Goal: Task Accomplishment & Management: Complete application form

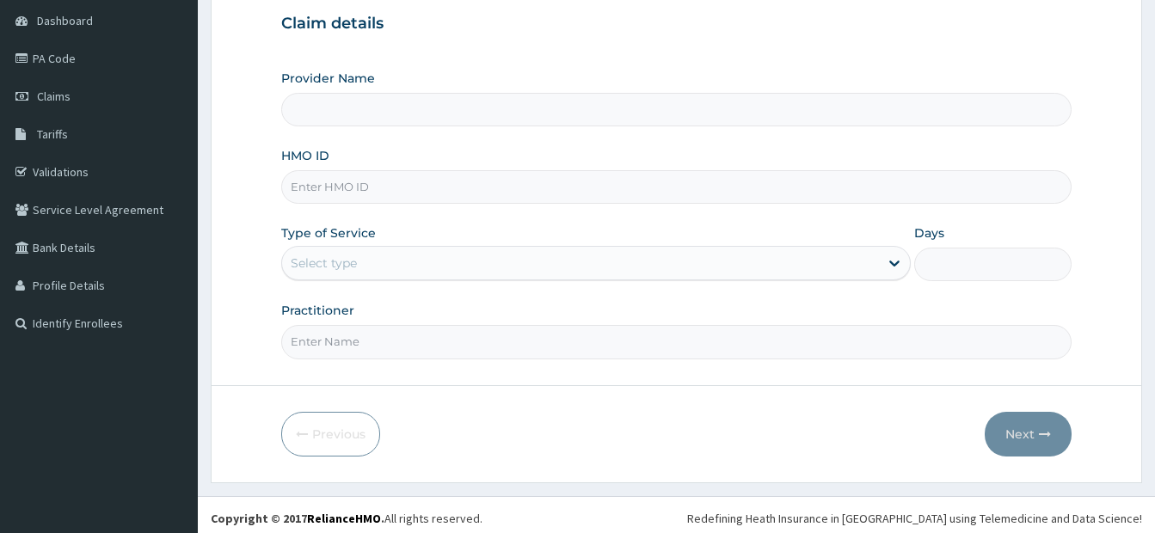
scroll to position [172, 0]
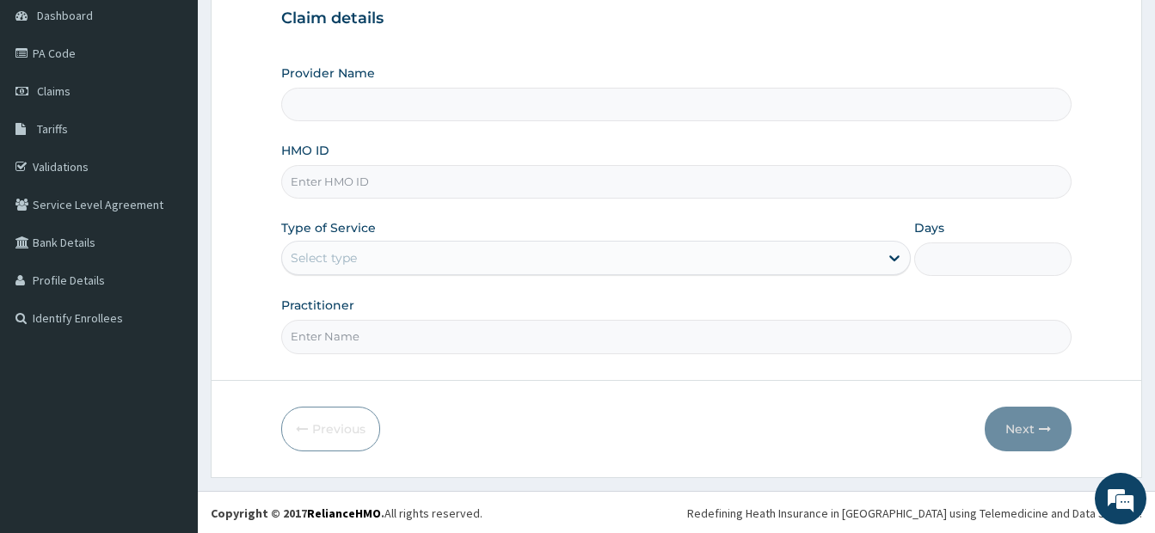
type input "[DEMOGRAPHIC_DATA]’S [GEOGRAPHIC_DATA]"
click at [382, 182] on input "HMO ID" at bounding box center [676, 182] width 790 height 34
type input "TWD/10025/C"
click at [395, 342] on input "Practitioner" at bounding box center [676, 337] width 790 height 34
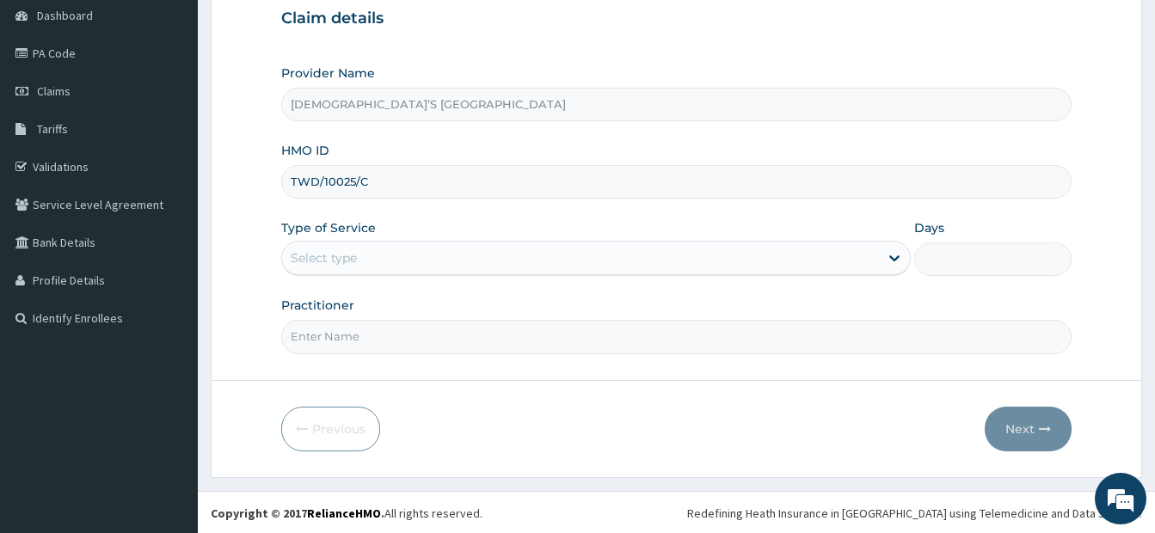
type input "DR. ODURINDE"
click at [572, 264] on div "Select type" at bounding box center [580, 258] width 597 height 28
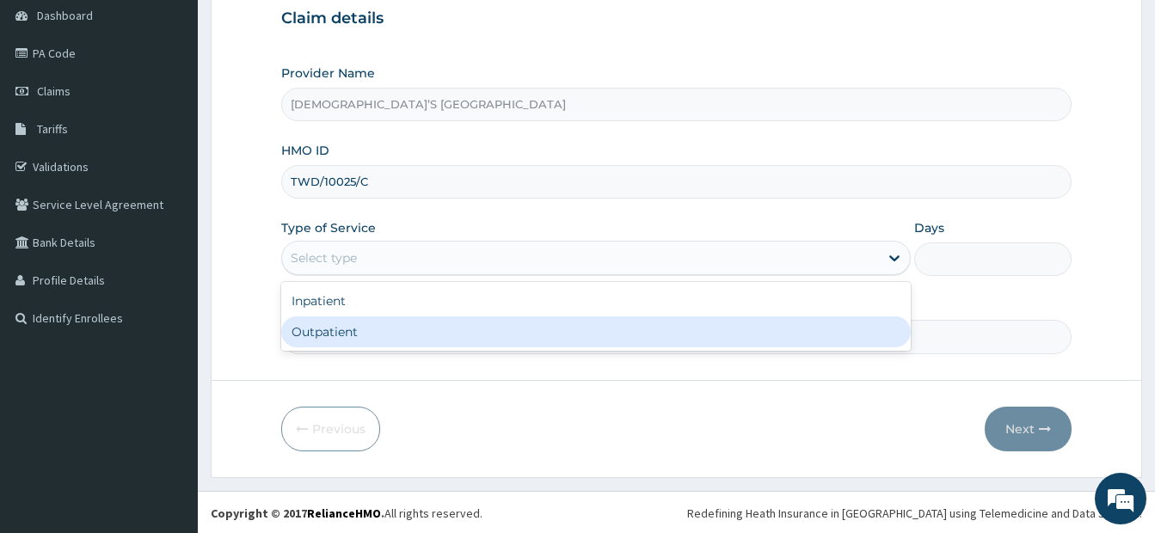
click at [559, 328] on div "Outpatient" at bounding box center [595, 331] width 629 height 31
type input "1"
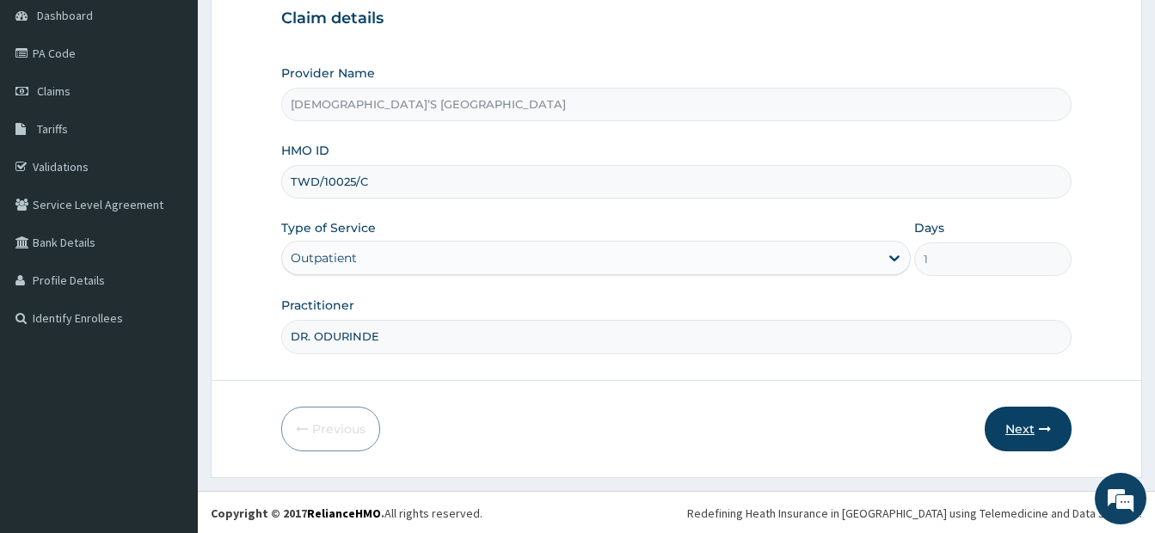
click at [1035, 427] on button "Next" at bounding box center [1027, 429] width 87 height 45
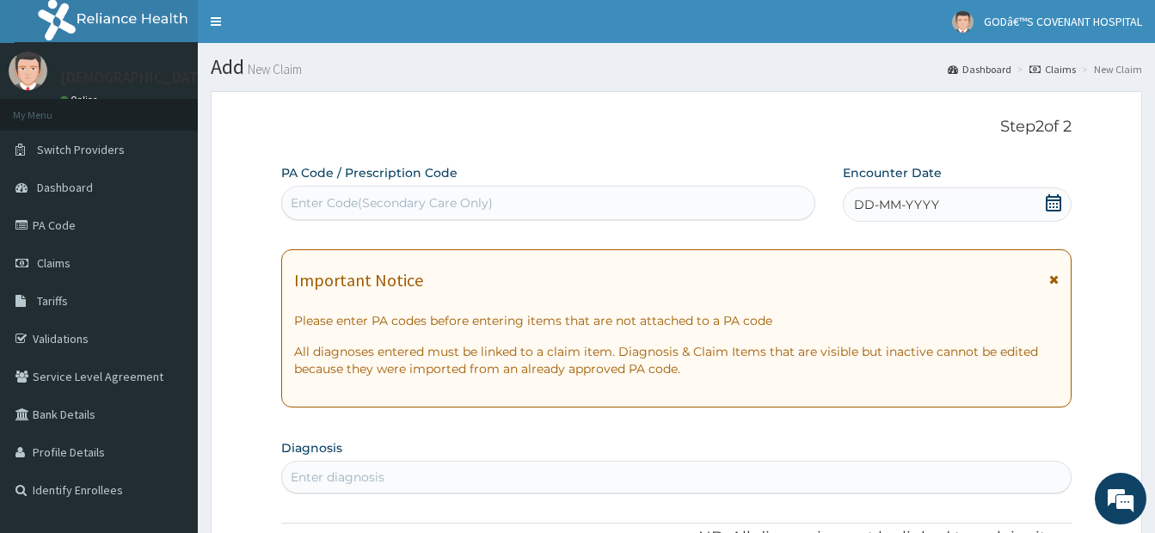
click at [456, 212] on div "Enter Code(Secondary Care Only)" at bounding box center [548, 203] width 532 height 28
paste input "PA/50404D"
type input "PA/50404D"
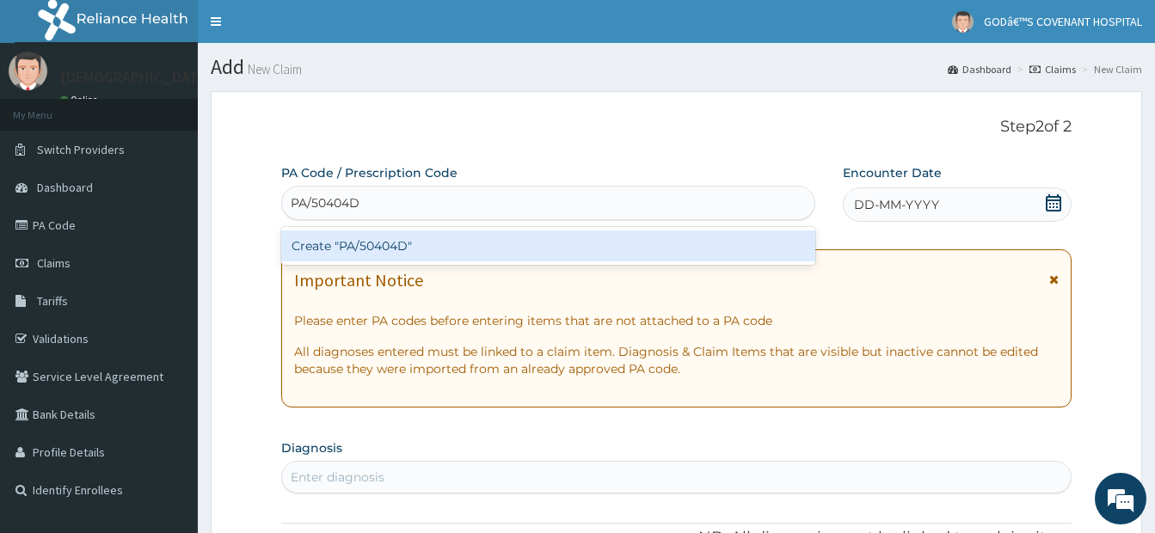
click at [555, 256] on div "Create "PA/50404D"" at bounding box center [548, 245] width 534 height 31
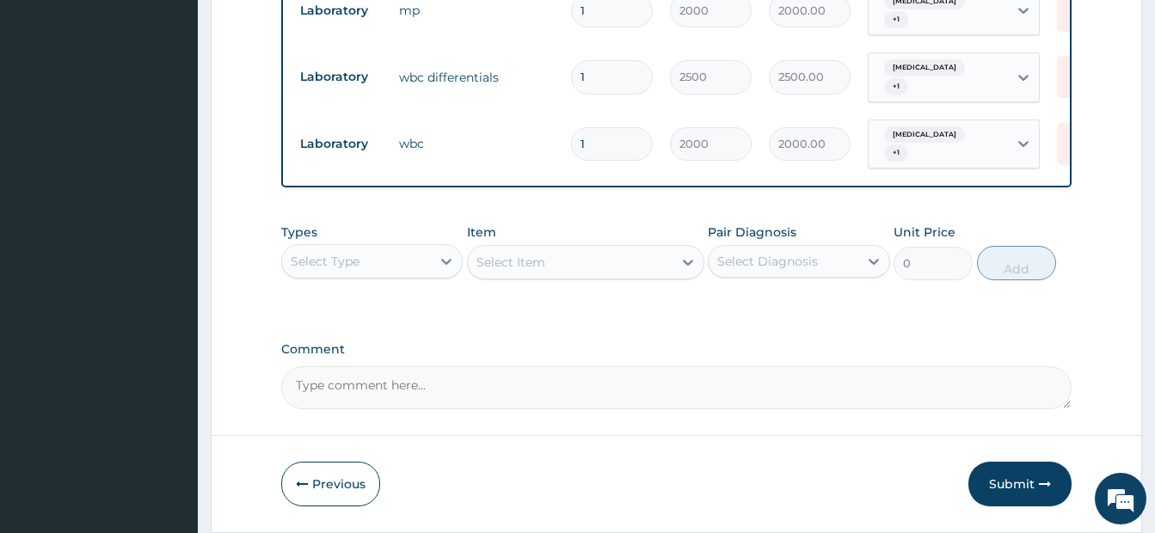
scroll to position [977, 0]
click at [397, 246] on div "Select Type" at bounding box center [356, 260] width 149 height 28
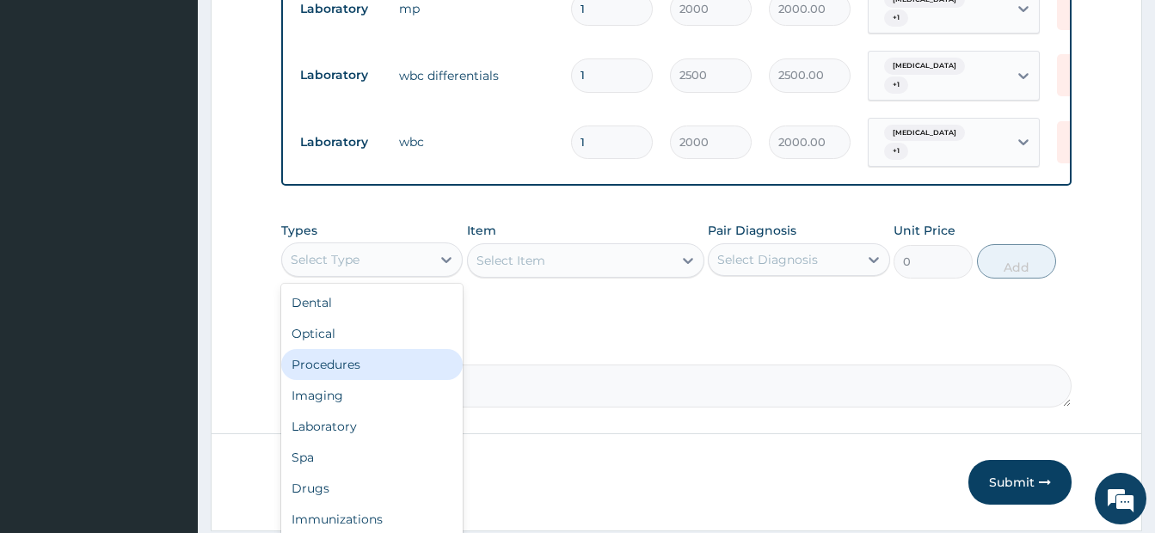
click at [374, 349] on div "Procedures" at bounding box center [371, 364] width 181 height 31
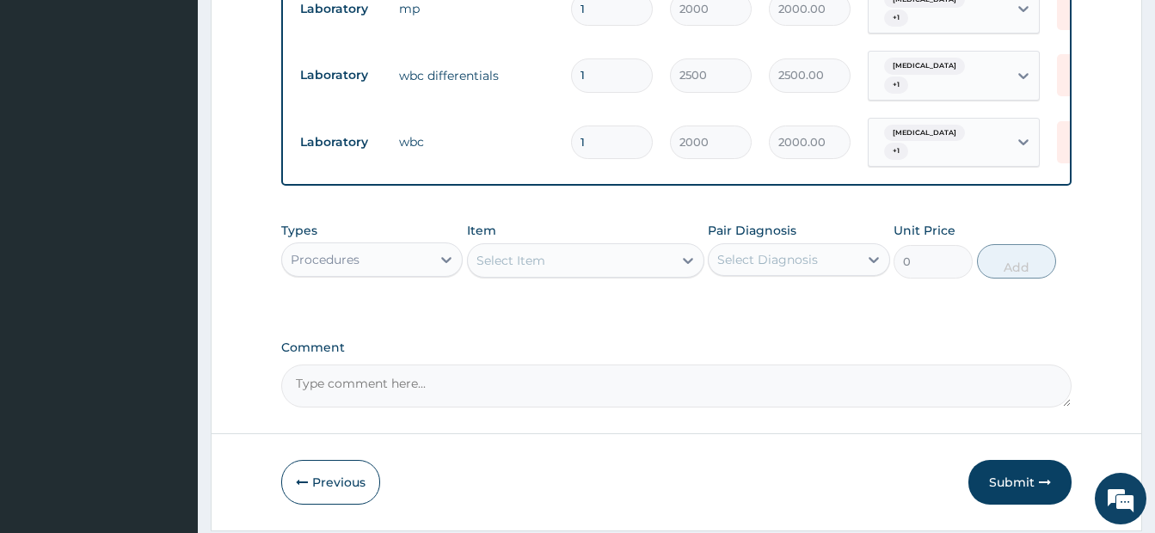
click at [616, 247] on div "Select Item" at bounding box center [570, 261] width 205 height 28
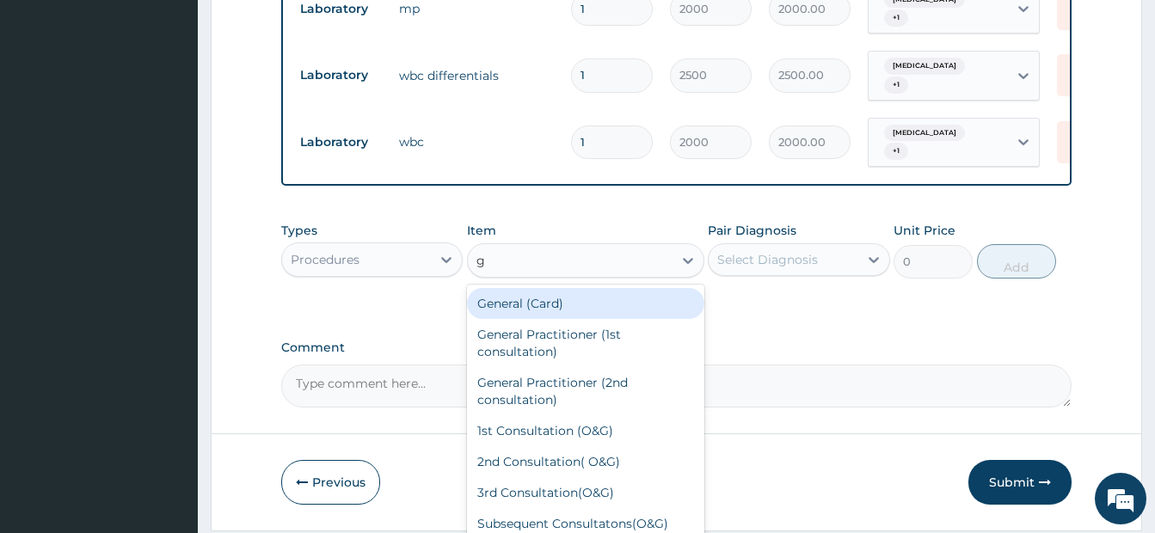
type input "gp"
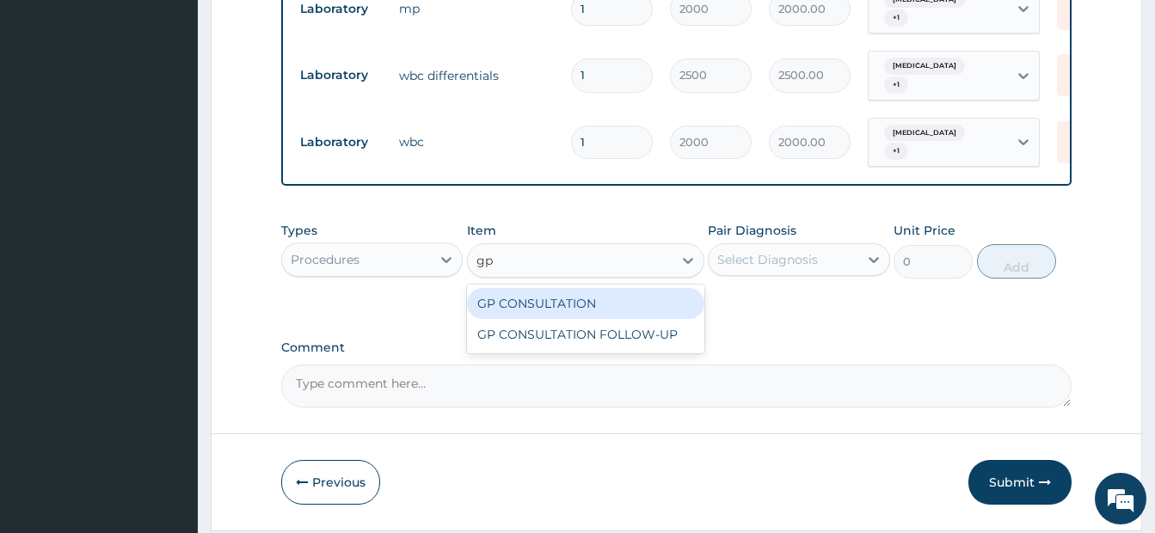
type input "3500"
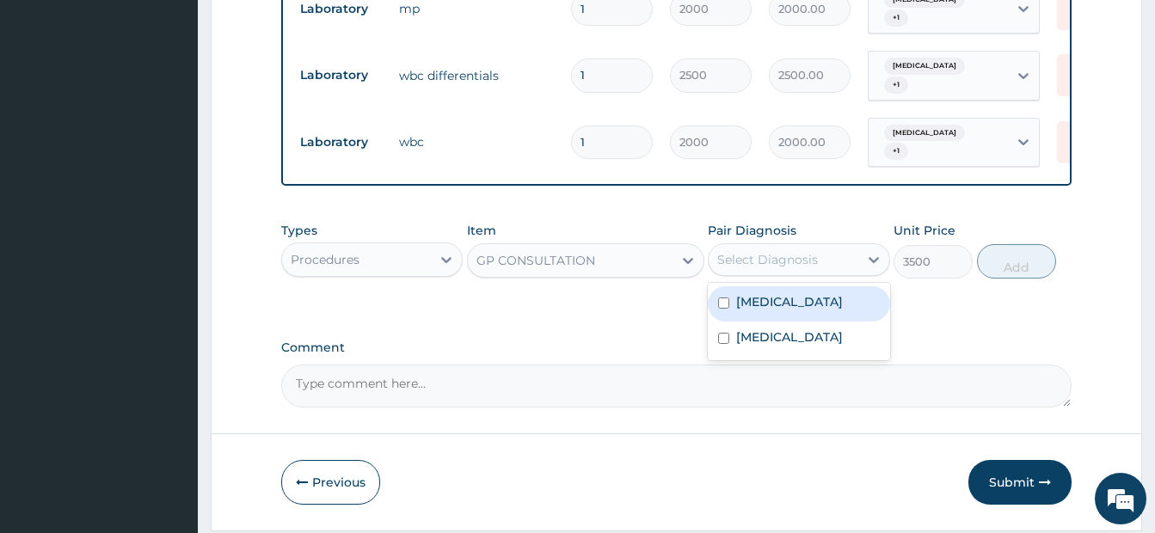
drag, startPoint x: 792, startPoint y: 231, endPoint x: 747, endPoint y: 285, distance: 69.6
click at [791, 246] on div "Select Diagnosis" at bounding box center [782, 260] width 149 height 28
click at [720, 297] on input "checkbox" at bounding box center [723, 302] width 11 height 11
checkbox input "true"
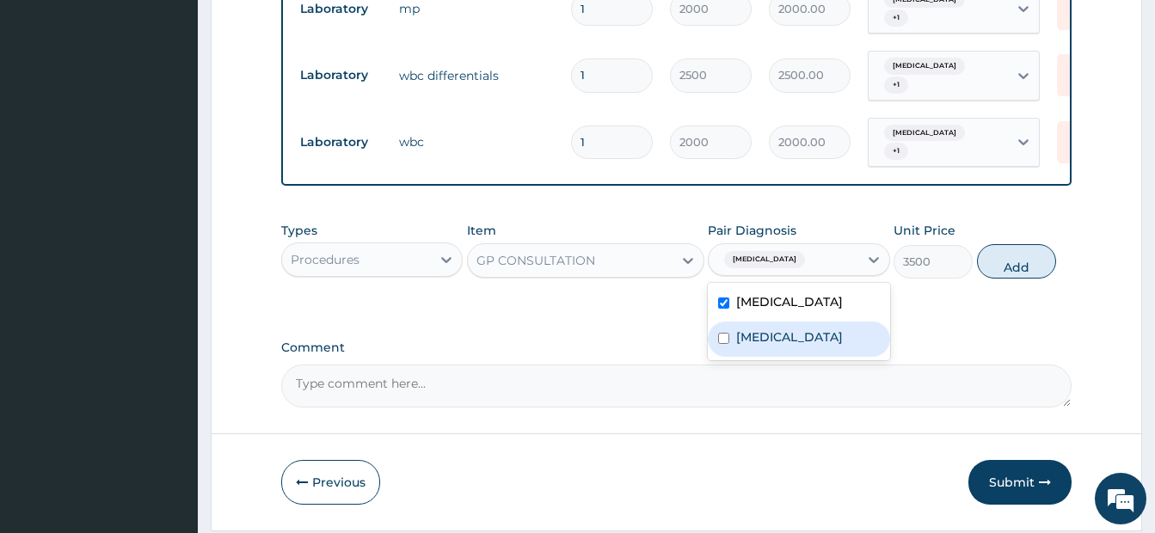
drag, startPoint x: 720, startPoint y: 294, endPoint x: 753, endPoint y: 301, distance: 33.4
click at [723, 333] on input "checkbox" at bounding box center [723, 338] width 11 height 11
checkbox input "true"
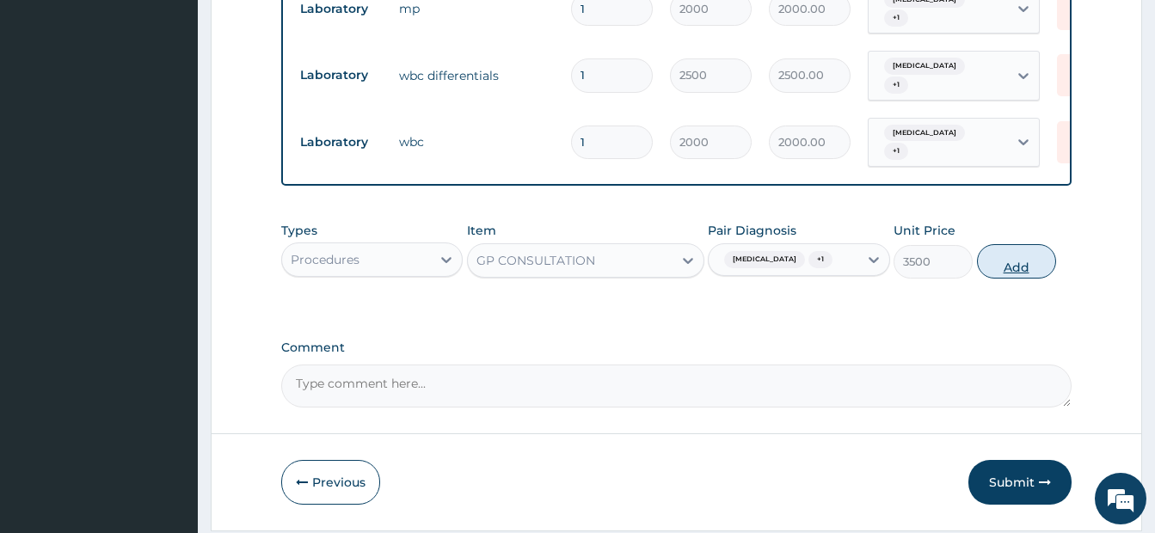
click at [1031, 244] on button "Add" at bounding box center [1016, 261] width 79 height 34
type input "0"
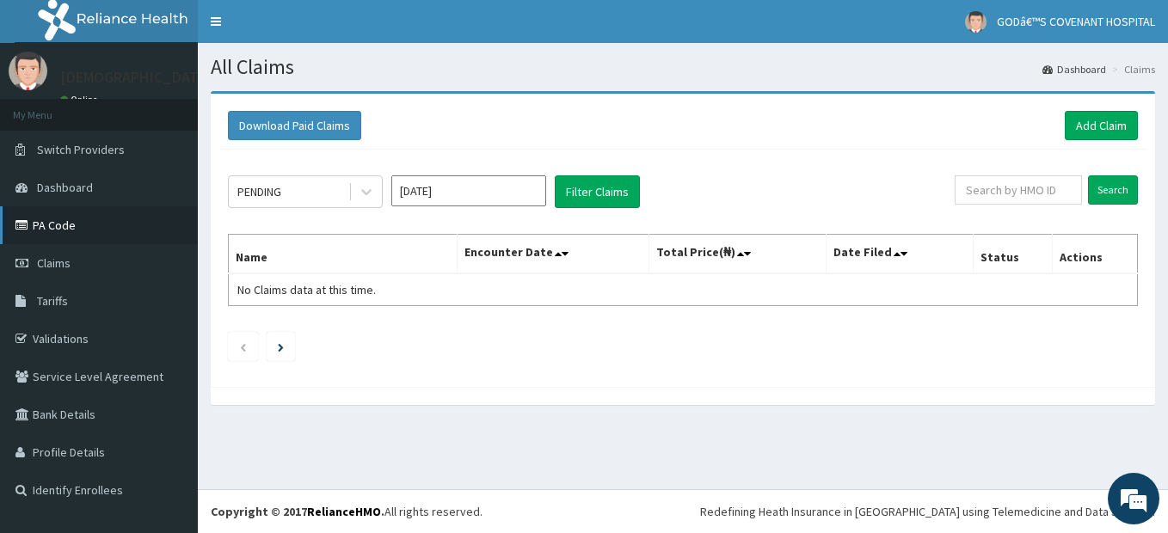
click at [57, 224] on link "PA Code" at bounding box center [99, 225] width 198 height 38
click at [1116, 120] on link "Add Claim" at bounding box center [1100, 125] width 73 height 29
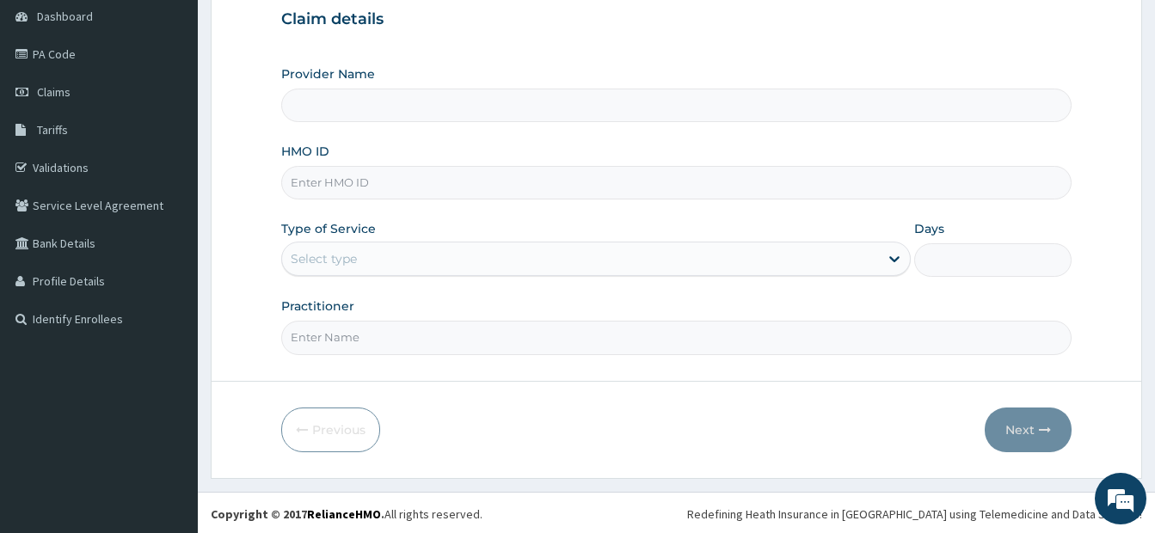
type input "[DEMOGRAPHIC_DATA]’S [GEOGRAPHIC_DATA]"
click at [359, 183] on input "HMO ID" at bounding box center [676, 182] width 790 height 34
type input "TWD/10025/E"
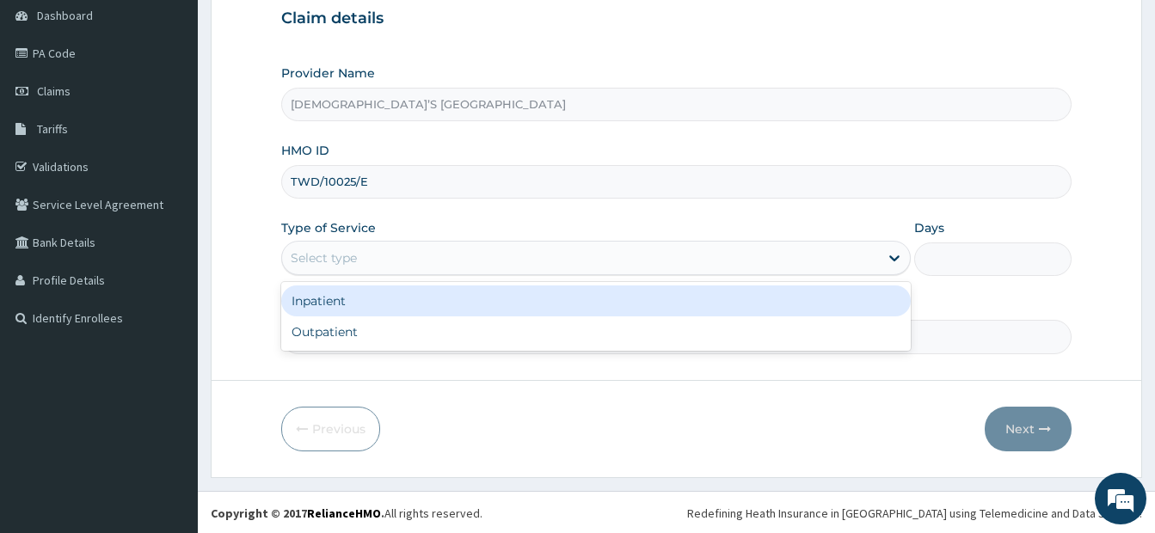
drag, startPoint x: 506, startPoint y: 258, endPoint x: 491, endPoint y: 294, distance: 39.0
click at [506, 257] on div "Select type" at bounding box center [580, 258] width 597 height 28
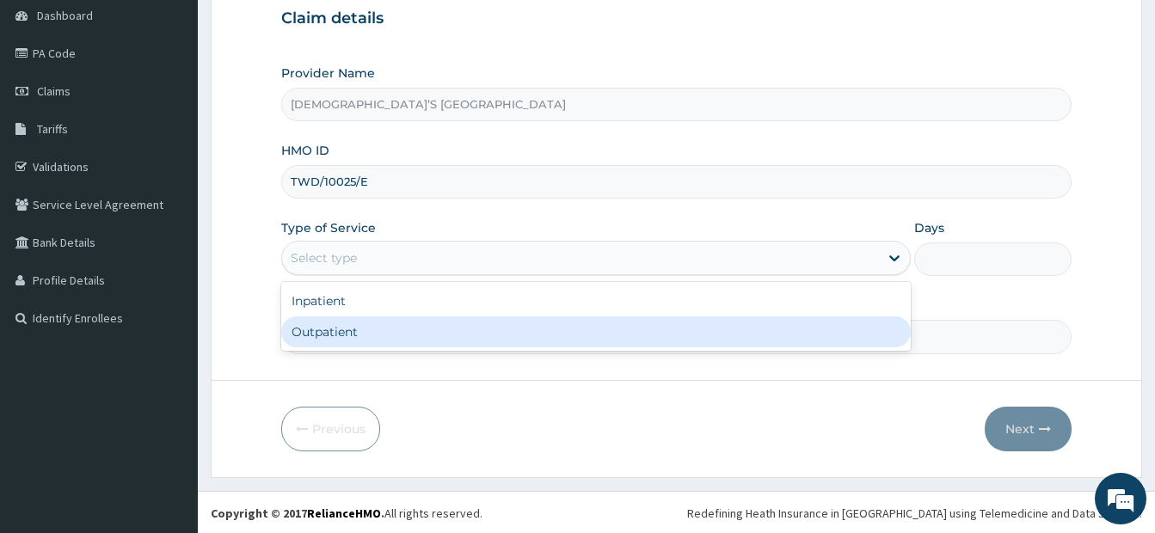
click at [474, 330] on div "Outpatient" at bounding box center [595, 331] width 629 height 31
type input "1"
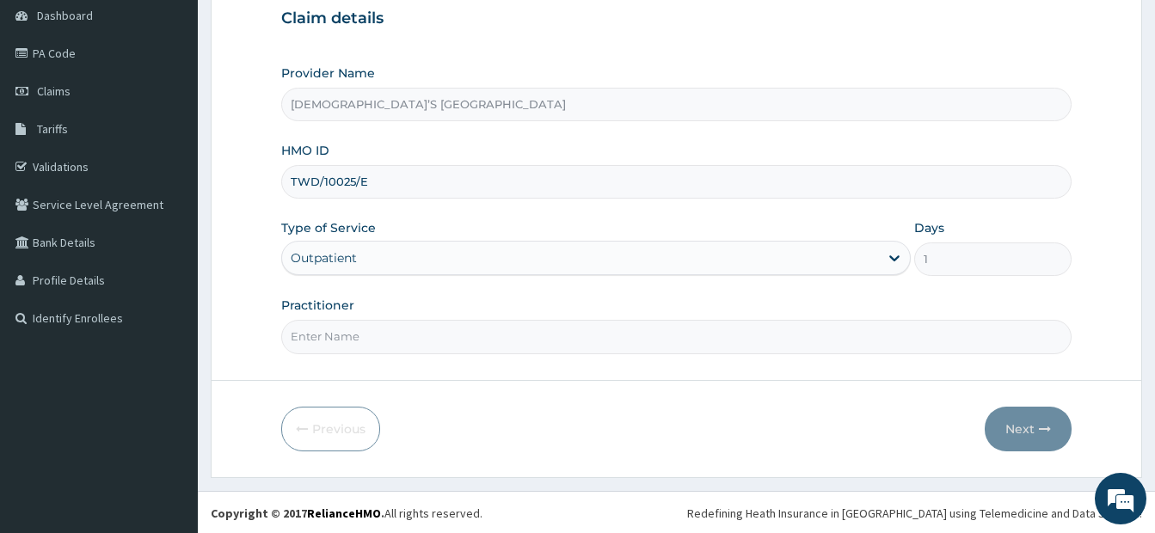
drag, startPoint x: 463, startPoint y: 333, endPoint x: 454, endPoint y: 340, distance: 11.6
click at [461, 334] on input "Practitioner" at bounding box center [676, 337] width 790 height 34
type input "DR. ODURINDE"
click at [1020, 434] on button "Next" at bounding box center [1027, 429] width 87 height 45
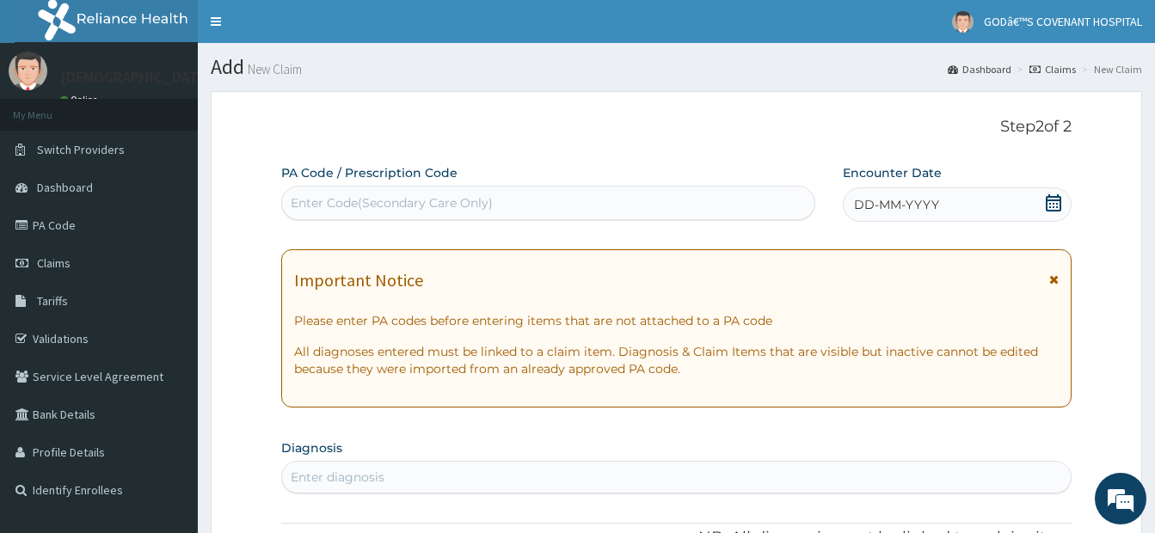
click at [430, 205] on div "Enter Code(Secondary Care Only)" at bounding box center [392, 202] width 202 height 17
paste input "PA/C94762"
type input "PA/C94762"
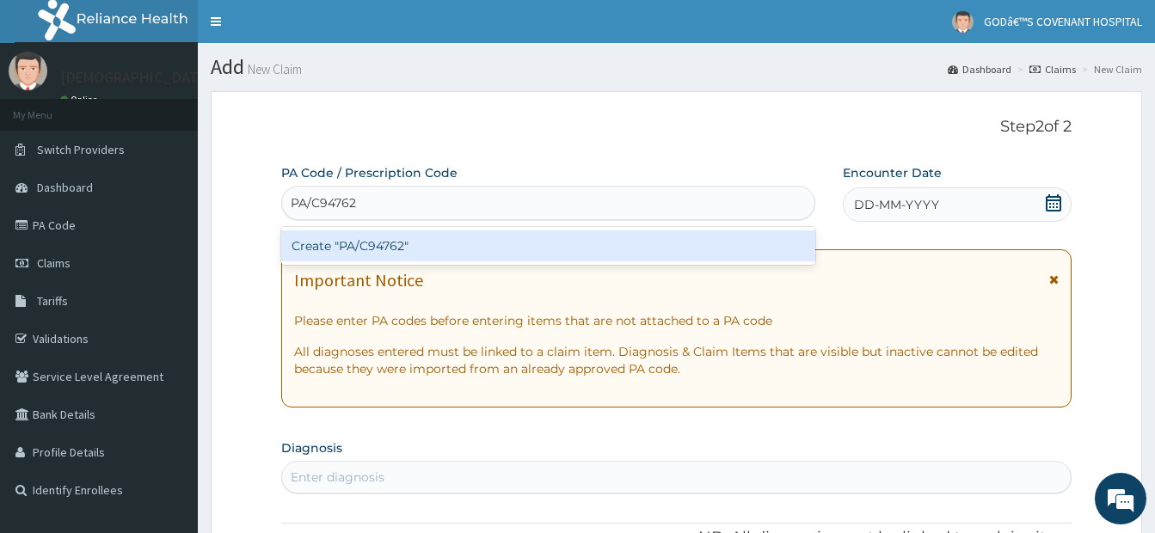
click at [469, 240] on div "Create "PA/C94762"" at bounding box center [548, 245] width 534 height 31
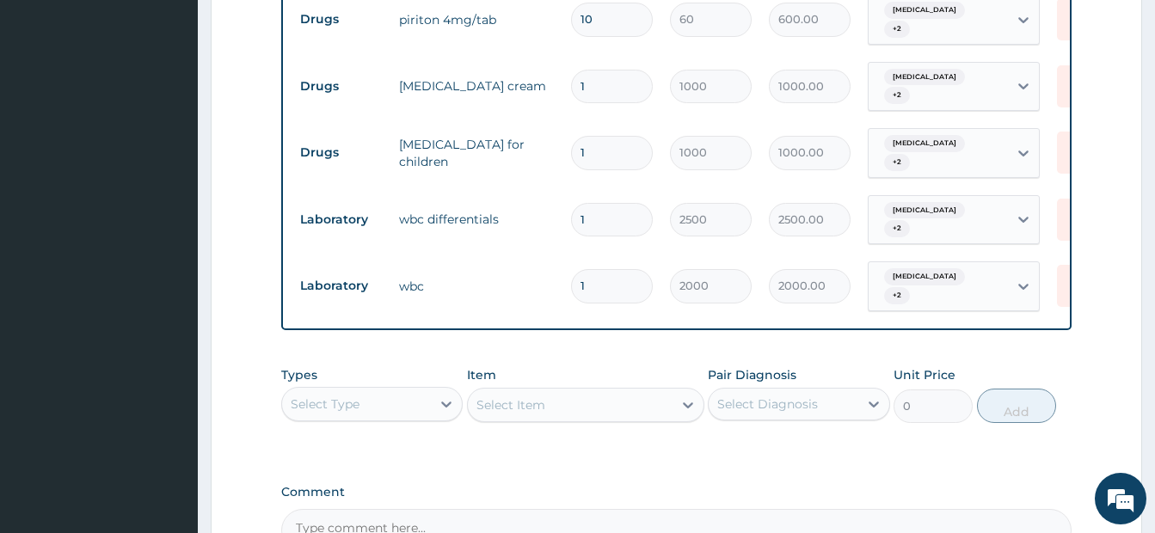
scroll to position [849, 0]
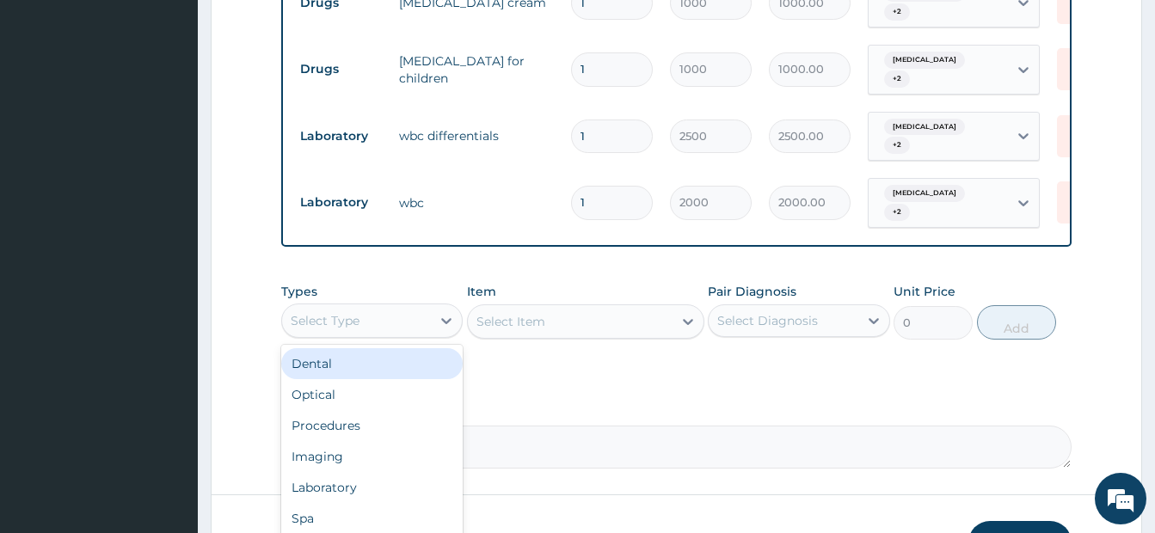
click at [346, 312] on div "Select Type" at bounding box center [325, 320] width 69 height 17
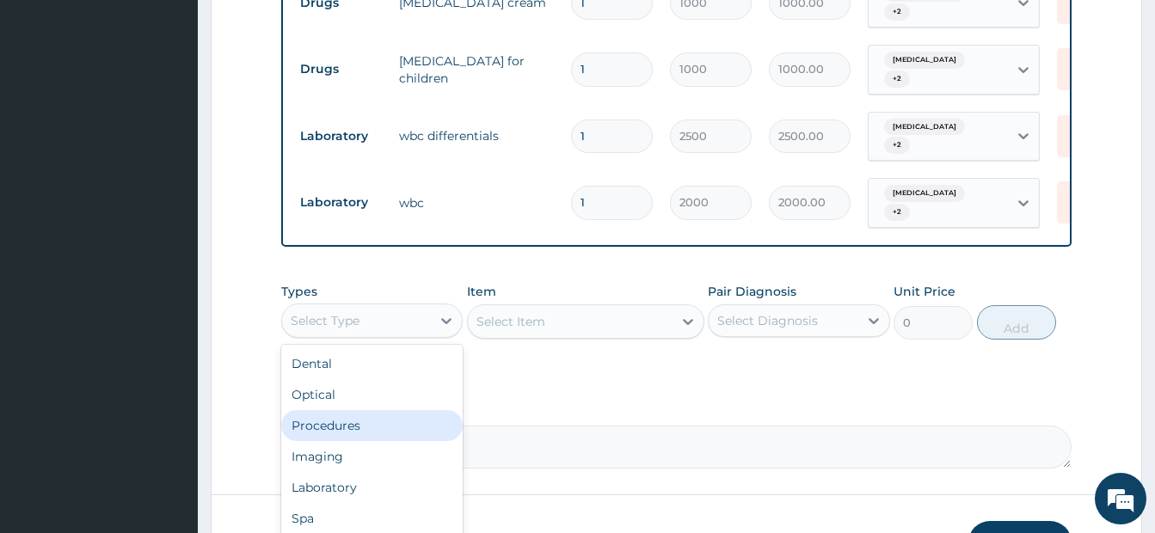
click at [369, 420] on div "Procedures" at bounding box center [371, 425] width 181 height 31
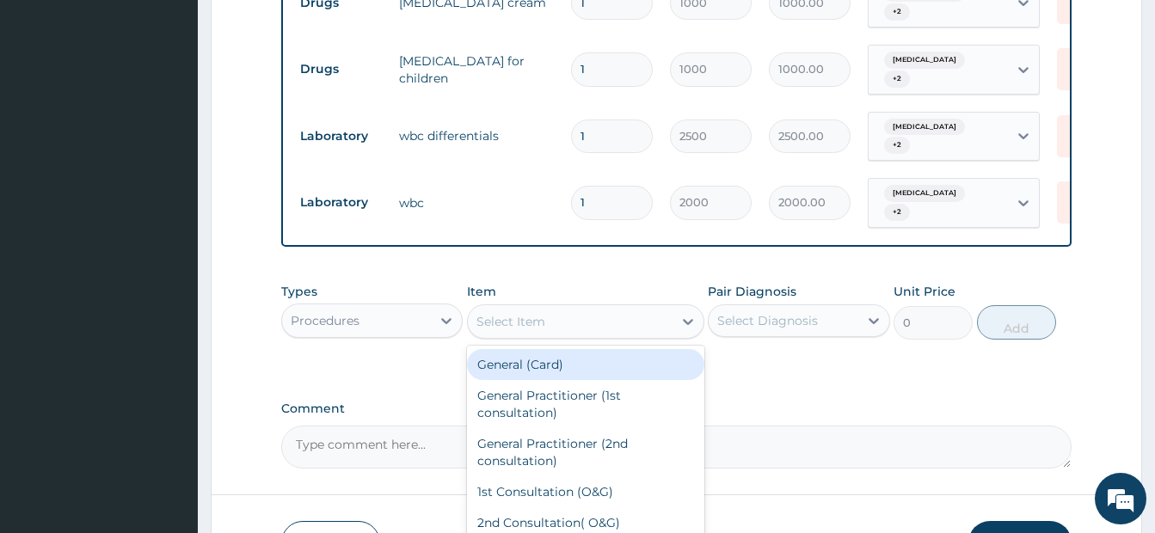
click at [615, 316] on div "Select Item" at bounding box center [570, 322] width 205 height 28
type input "gp"
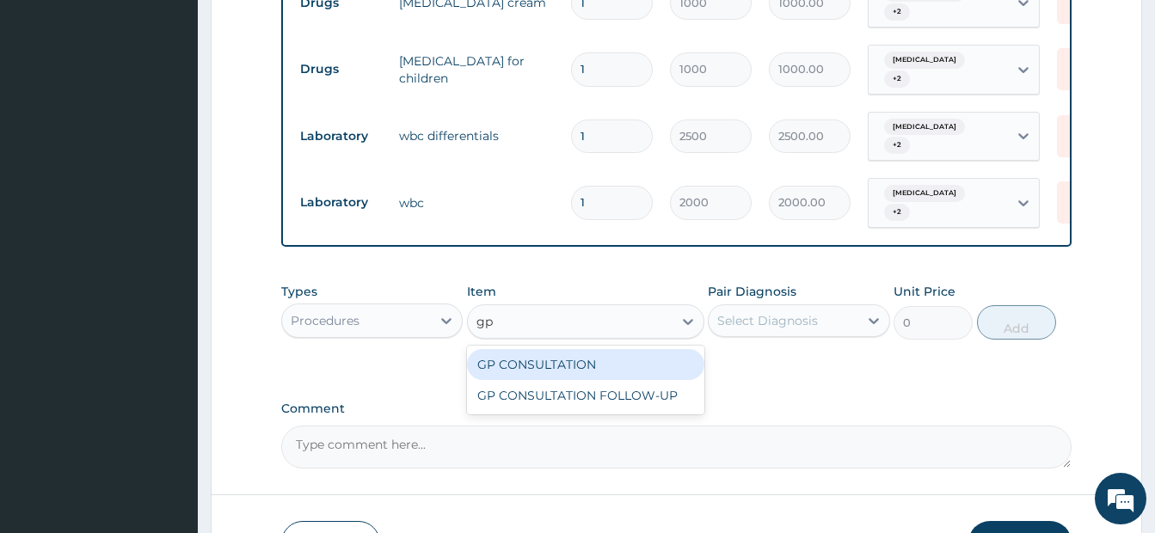
click at [616, 366] on div "GP CONSULTATION" at bounding box center [585, 364] width 237 height 31
type input "3500"
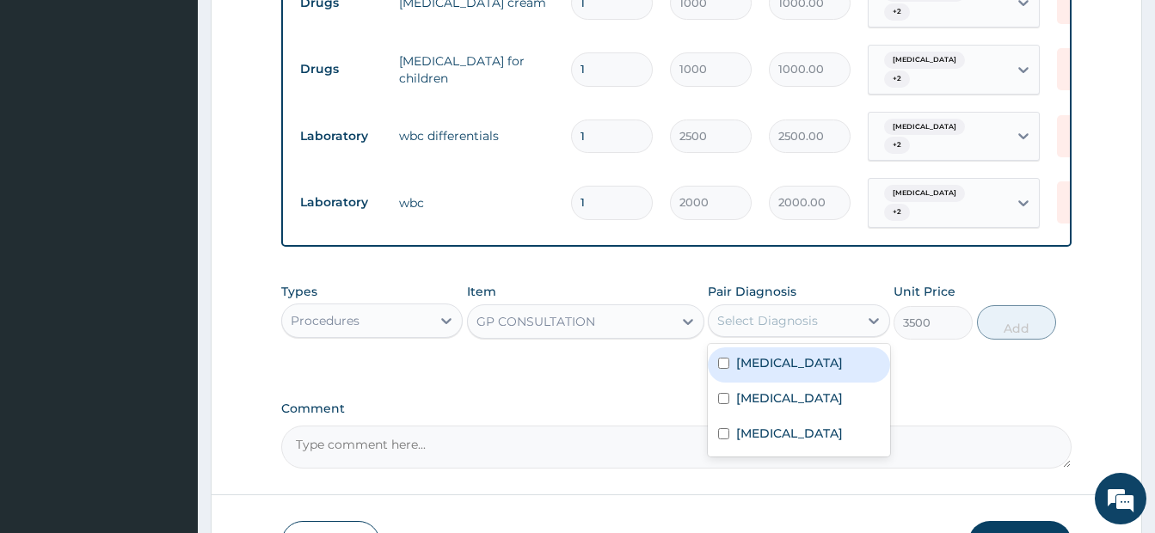
click at [760, 314] on div "Select Diagnosis" at bounding box center [767, 320] width 101 height 17
click at [728, 368] on input "checkbox" at bounding box center [723, 363] width 11 height 11
checkbox input "true"
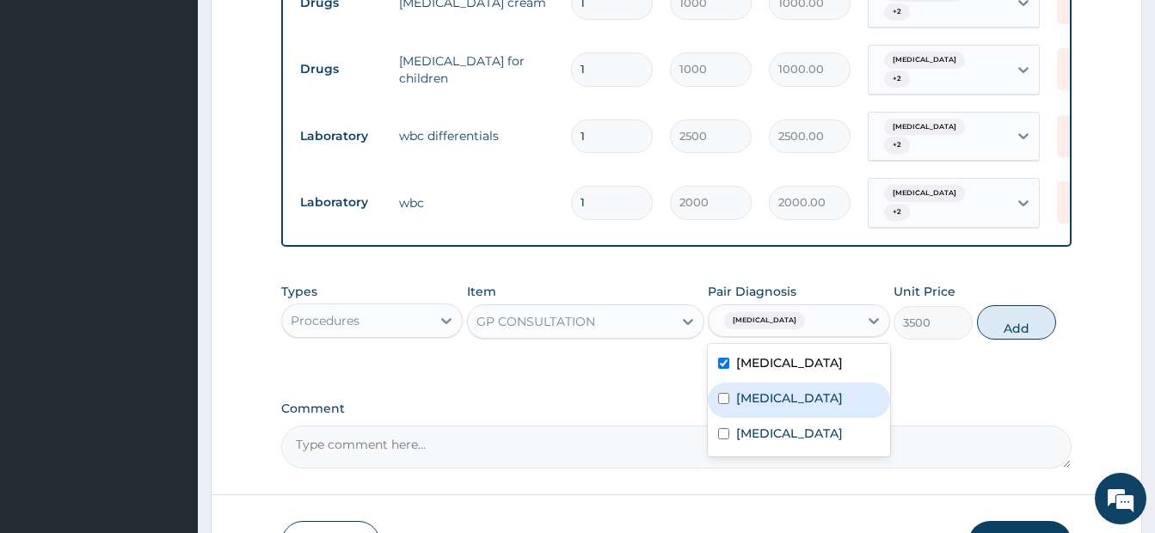
click at [723, 404] on input "checkbox" at bounding box center [723, 398] width 11 height 11
checkbox input "true"
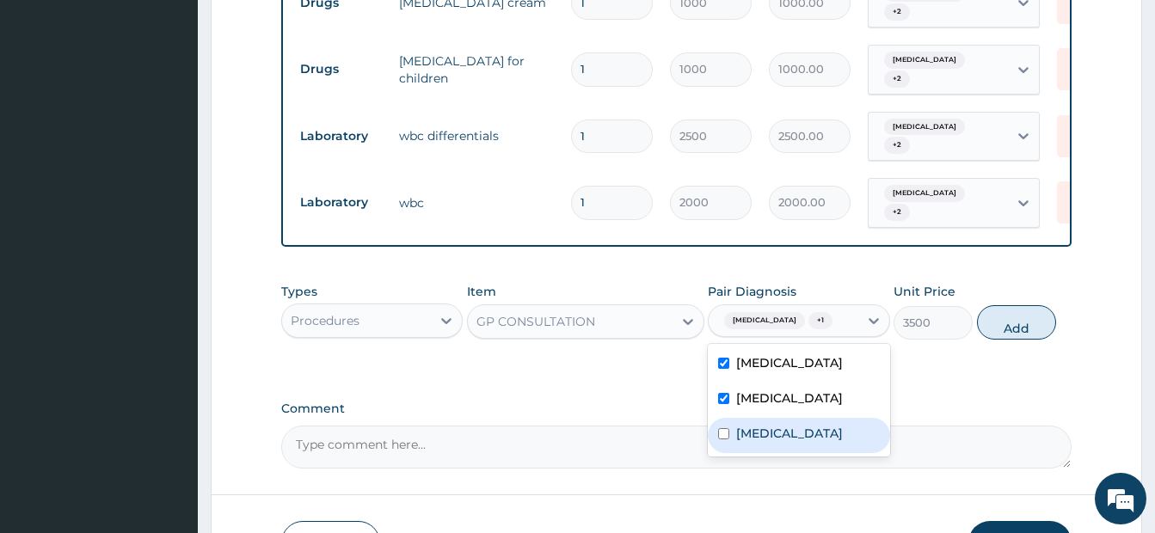
click at [716, 453] on div "Pyoderma" at bounding box center [798, 435] width 181 height 35
checkbox input "true"
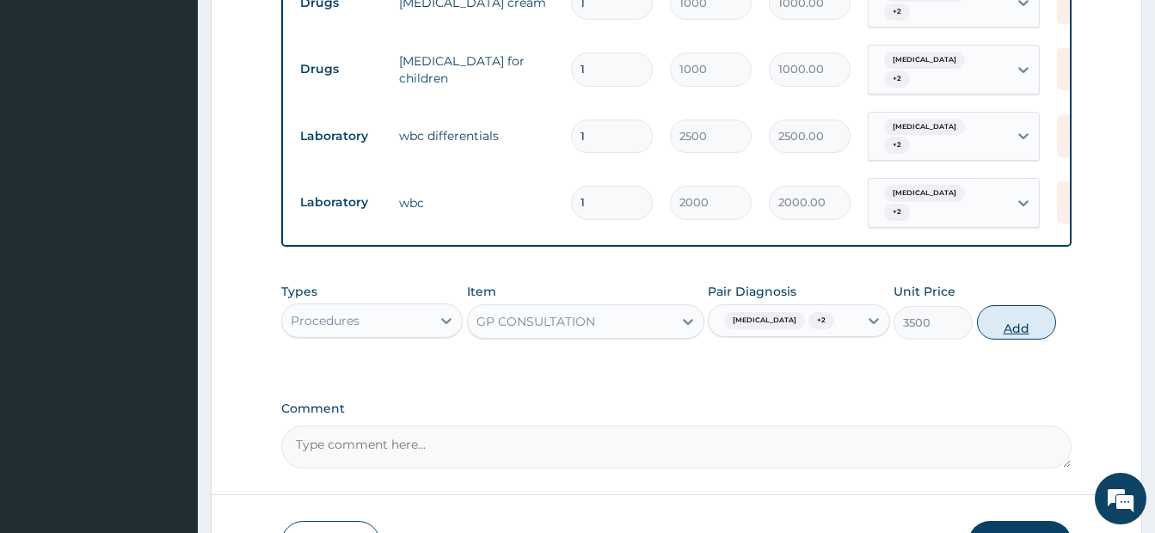
click at [1026, 330] on button "Add" at bounding box center [1016, 322] width 79 height 34
type input "0"
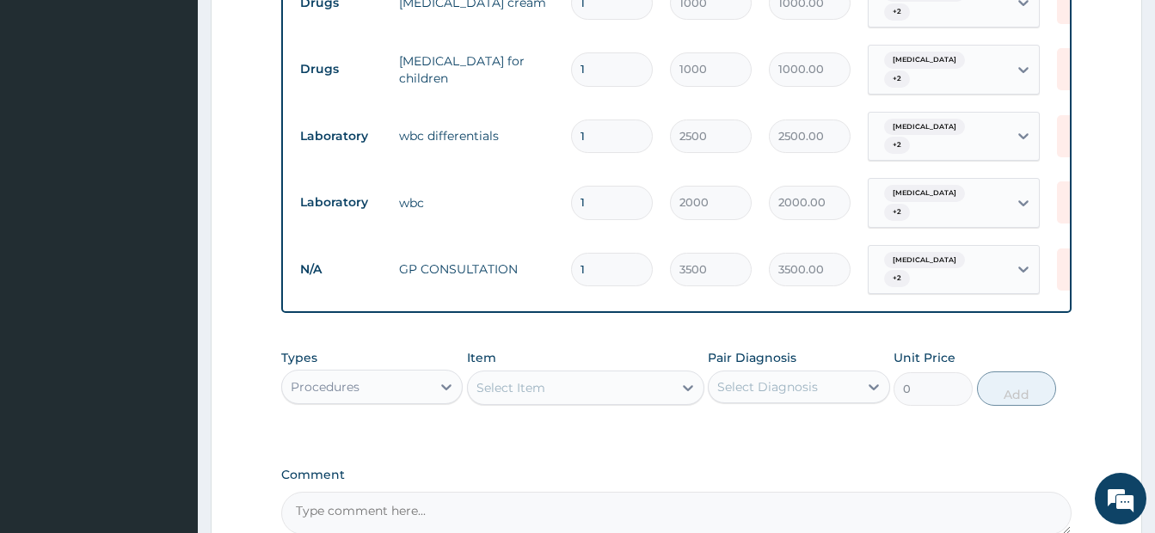
click at [393, 383] on div "Procedures" at bounding box center [356, 387] width 149 height 28
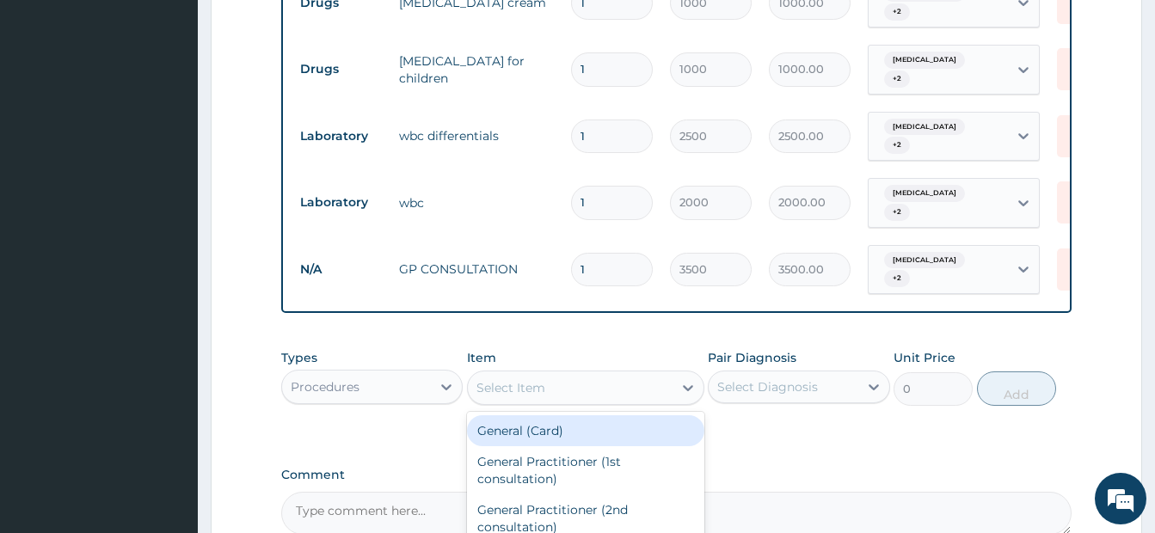
click at [604, 385] on div "Select Item" at bounding box center [570, 388] width 205 height 28
type input "gp"
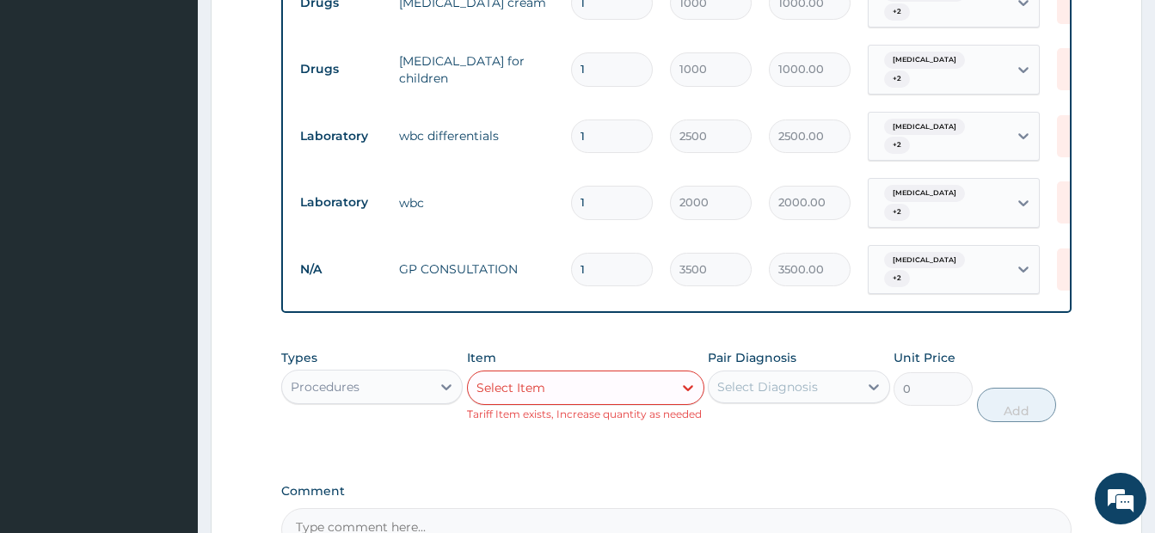
click at [591, 384] on div "Select Item" at bounding box center [570, 388] width 205 height 28
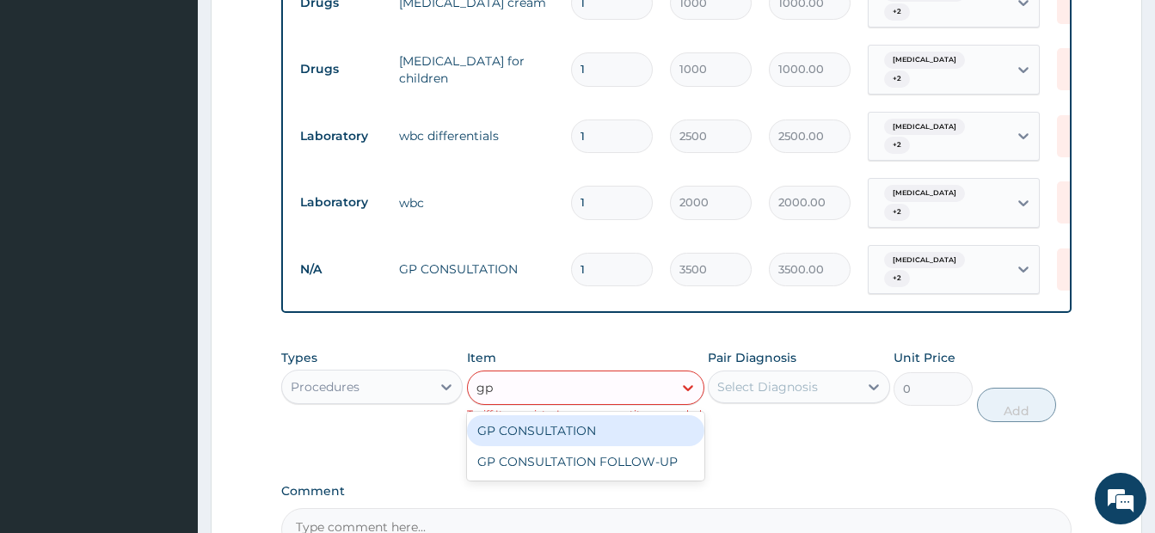
type input "g"
type input "reg"
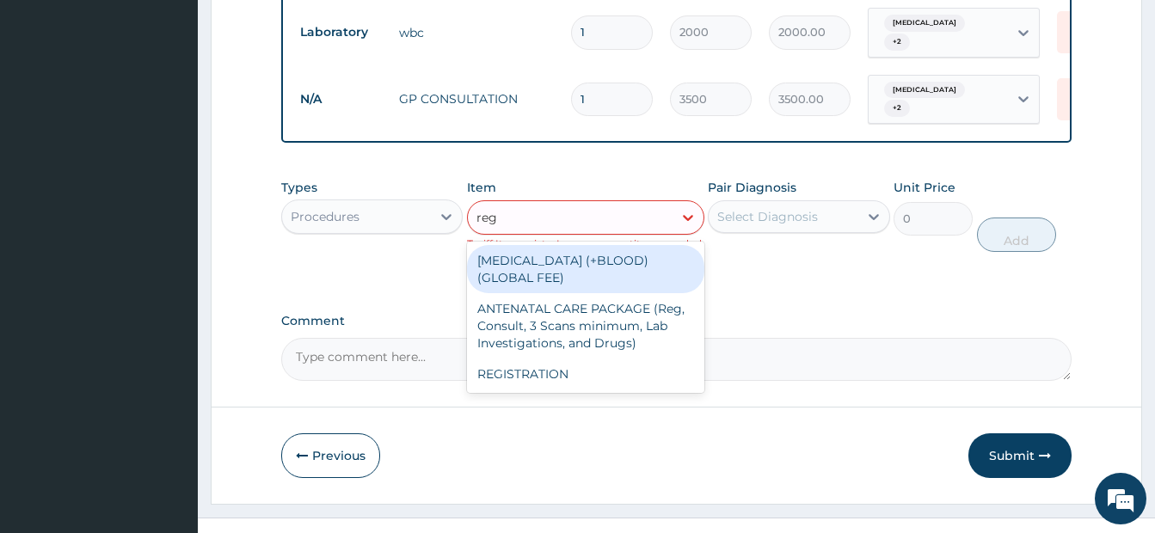
scroll to position [1021, 0]
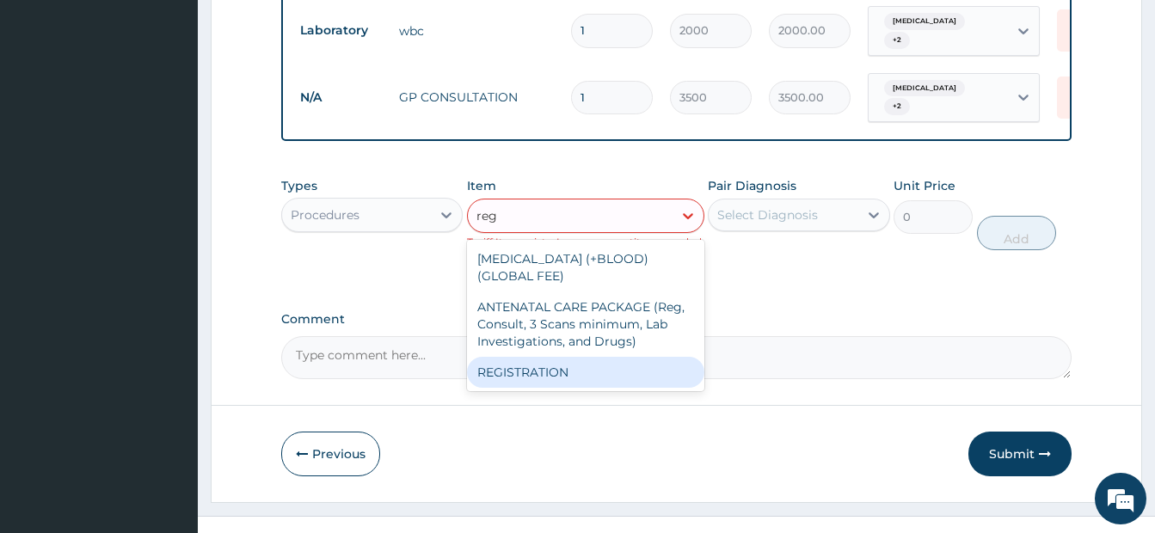
click at [566, 359] on div "REGISTRATION" at bounding box center [585, 372] width 237 height 31
type input "2500"
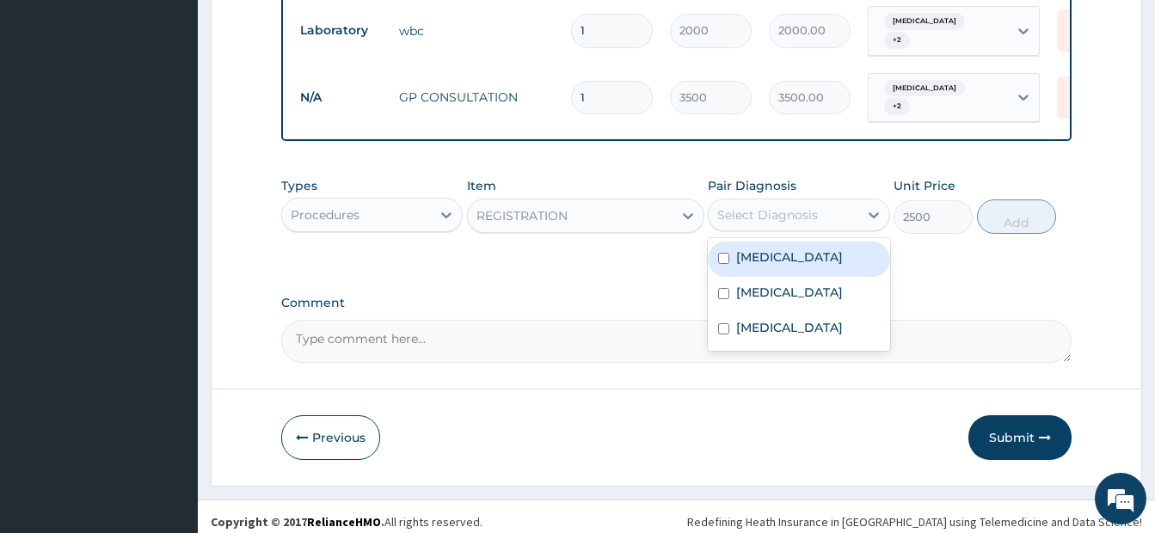
click at [782, 206] on div "Select Diagnosis" at bounding box center [767, 214] width 101 height 17
click at [719, 261] on input "checkbox" at bounding box center [723, 258] width 11 height 11
checkbox input "true"
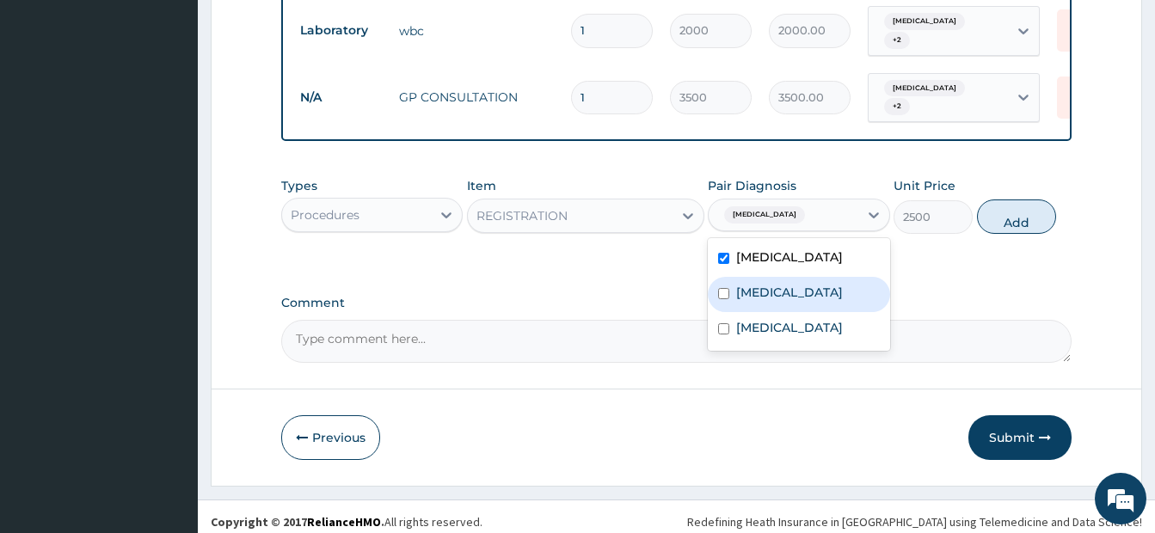
click at [722, 299] on input "checkbox" at bounding box center [723, 293] width 11 height 11
checkbox input "true"
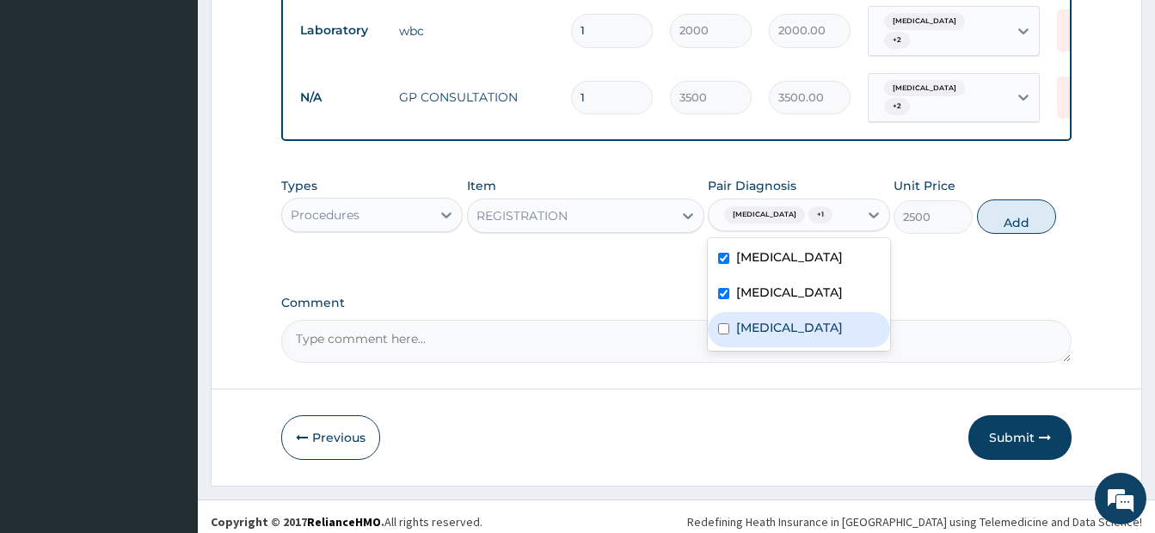
drag, startPoint x: 726, startPoint y: 355, endPoint x: 959, endPoint y: 279, distance: 245.0
click at [727, 334] on input "checkbox" at bounding box center [723, 328] width 11 height 11
checkbox input "true"
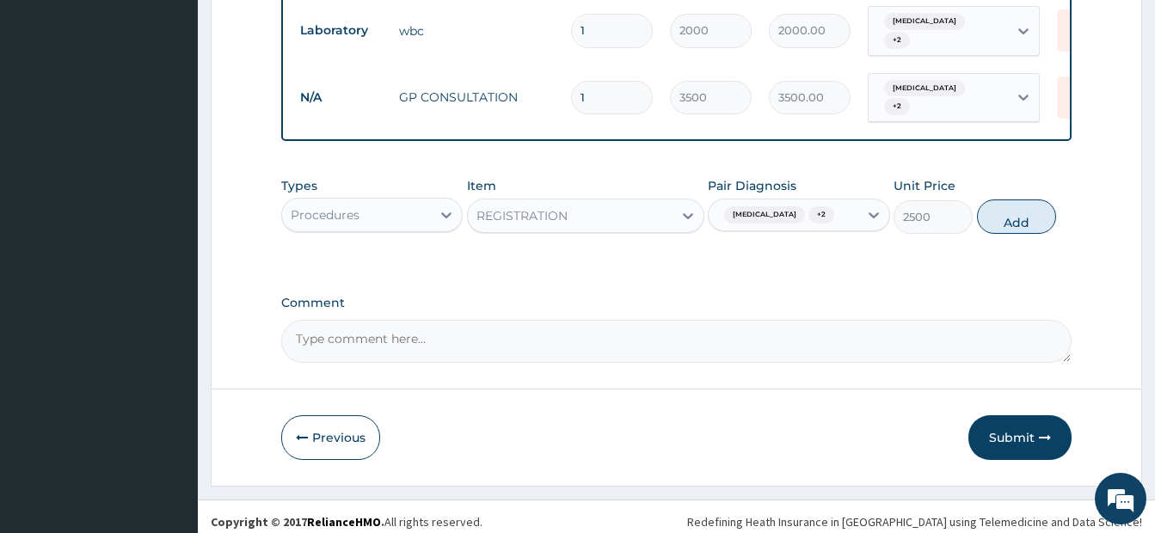
click at [1008, 231] on button "Add" at bounding box center [1016, 216] width 79 height 34
type input "0"
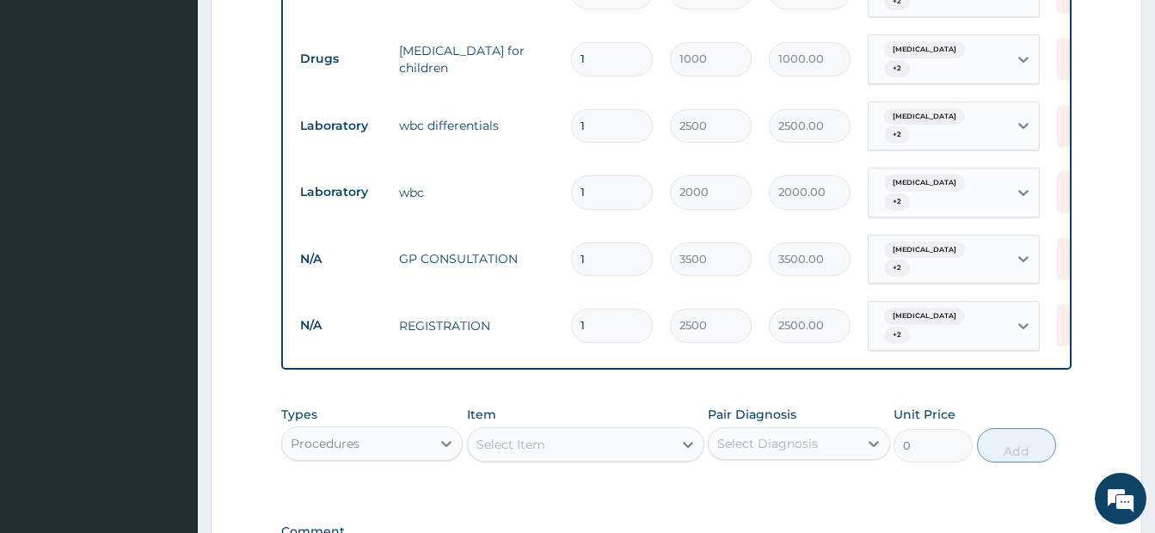
scroll to position [1032, 0]
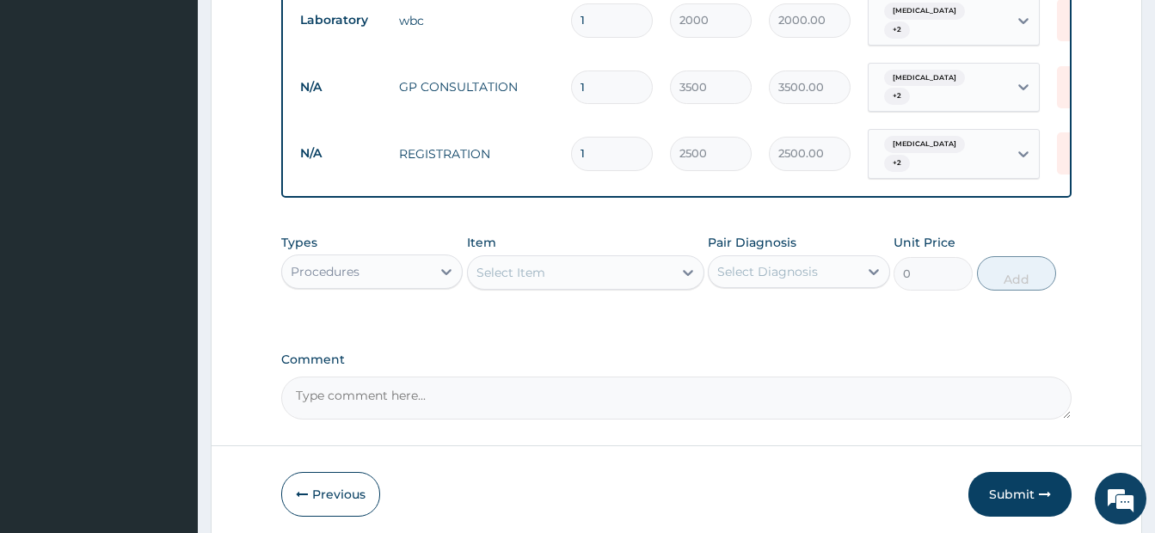
click at [1006, 483] on button "Submit" at bounding box center [1019, 494] width 103 height 45
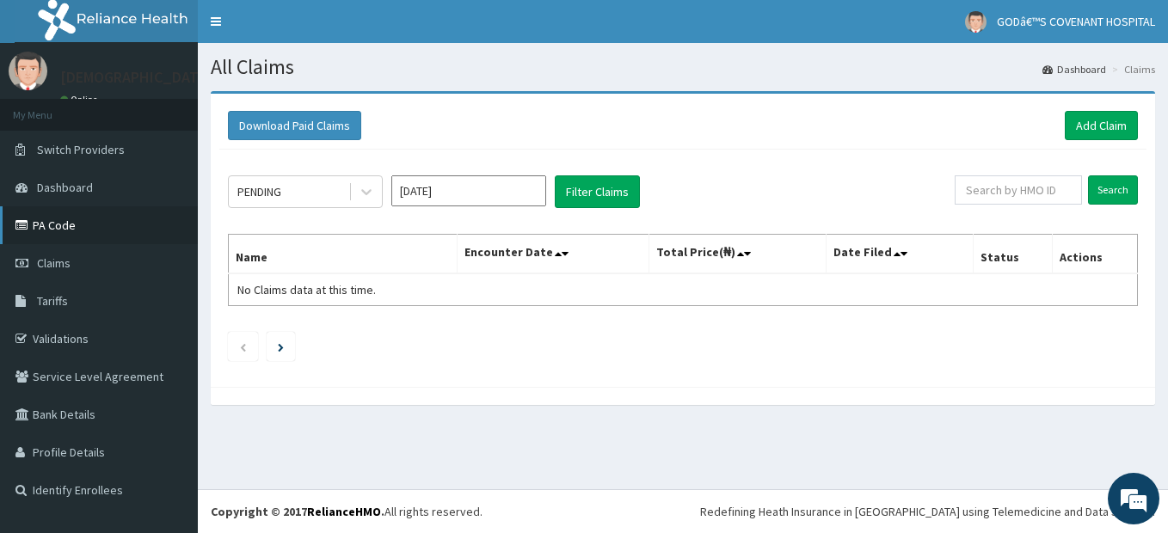
click at [43, 219] on link "PA Code" at bounding box center [99, 225] width 198 height 38
